Goal: Task Accomplishment & Management: Manage account settings

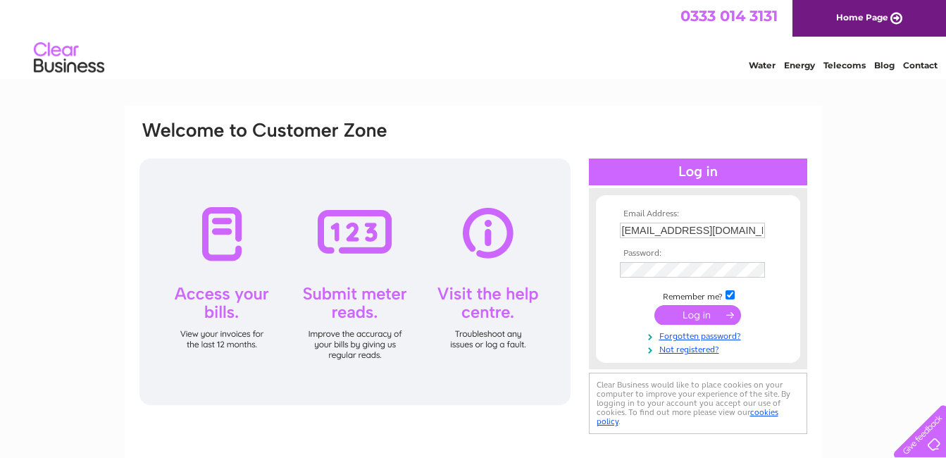
click at [703, 315] on input "submit" at bounding box center [697, 315] width 87 height 20
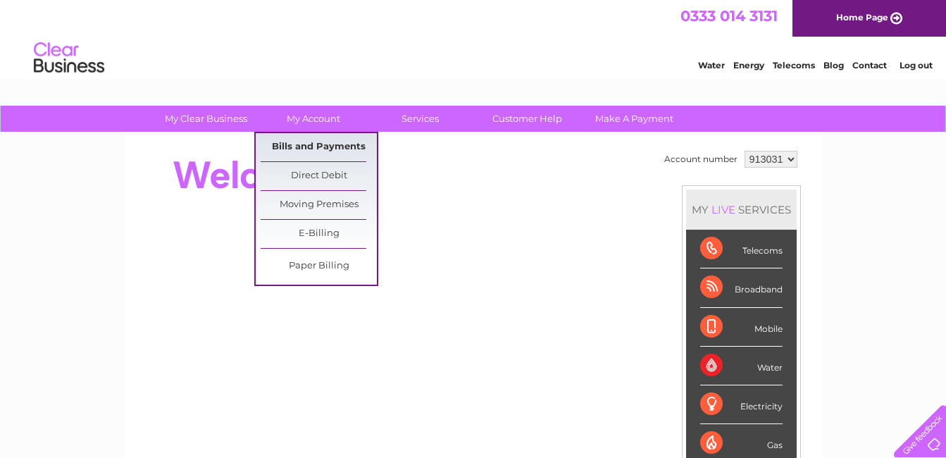
click at [318, 145] on link "Bills and Payments" at bounding box center [319, 147] width 116 height 28
click at [335, 151] on link "Bills and Payments" at bounding box center [319, 147] width 116 height 28
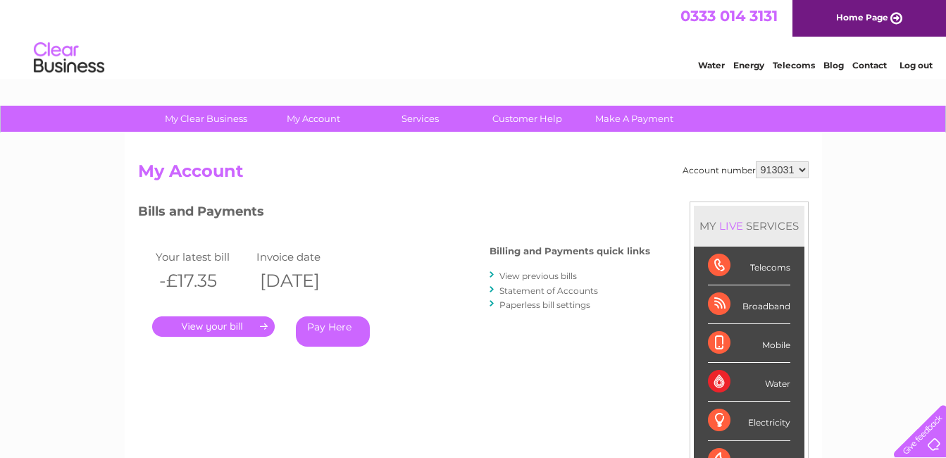
click at [782, 172] on select "913031 913032" at bounding box center [782, 169] width 53 height 17
click at [785, 171] on select "913031 913032" at bounding box center [782, 169] width 53 height 17
select select "913032"
click at [756, 161] on select "913031 913032" at bounding box center [782, 169] width 53 height 17
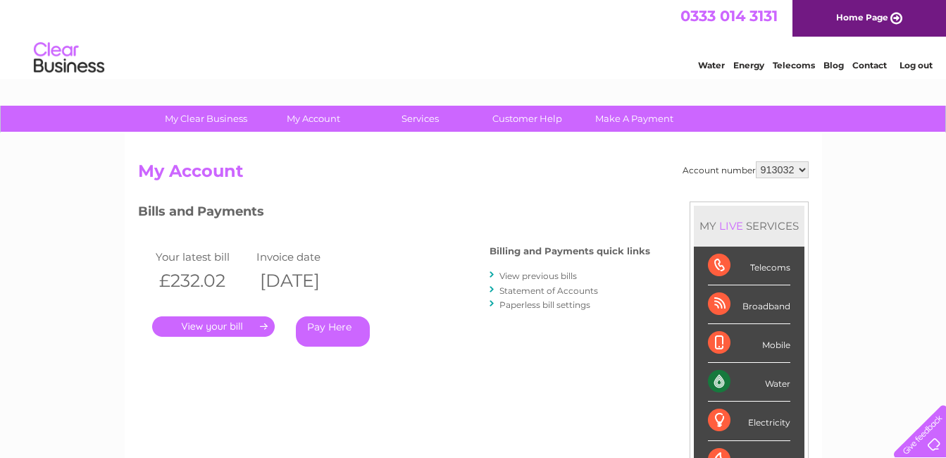
click at [255, 324] on link "." at bounding box center [213, 326] width 123 height 20
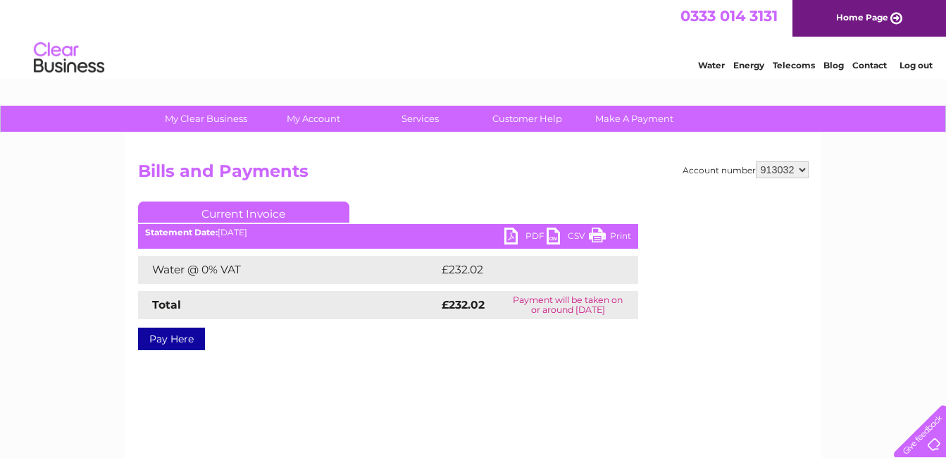
click at [509, 234] on link "PDF" at bounding box center [525, 237] width 42 height 20
